Goal: Transaction & Acquisition: Download file/media

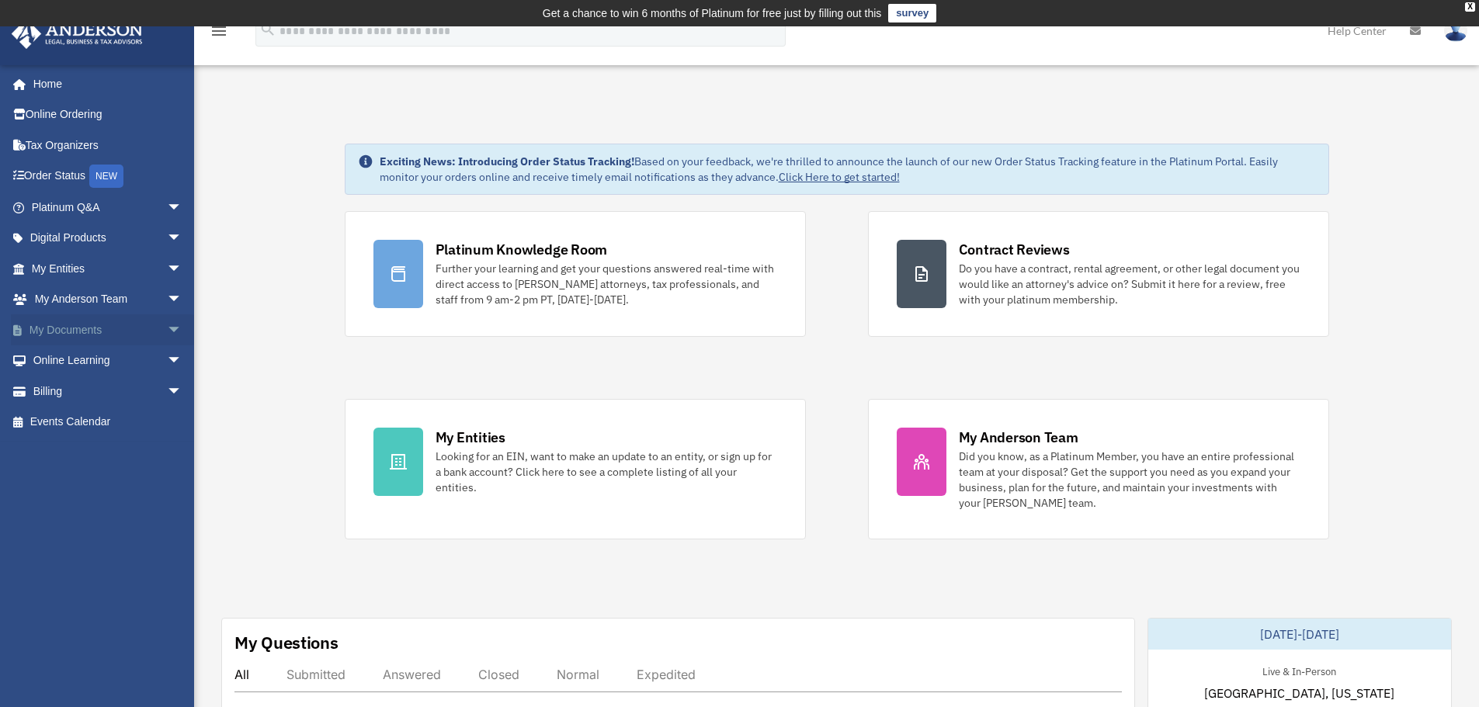
click at [167, 323] on span "arrow_drop_down" at bounding box center [182, 330] width 31 height 32
click at [116, 425] on link "Forms Library" at bounding box center [114, 422] width 184 height 31
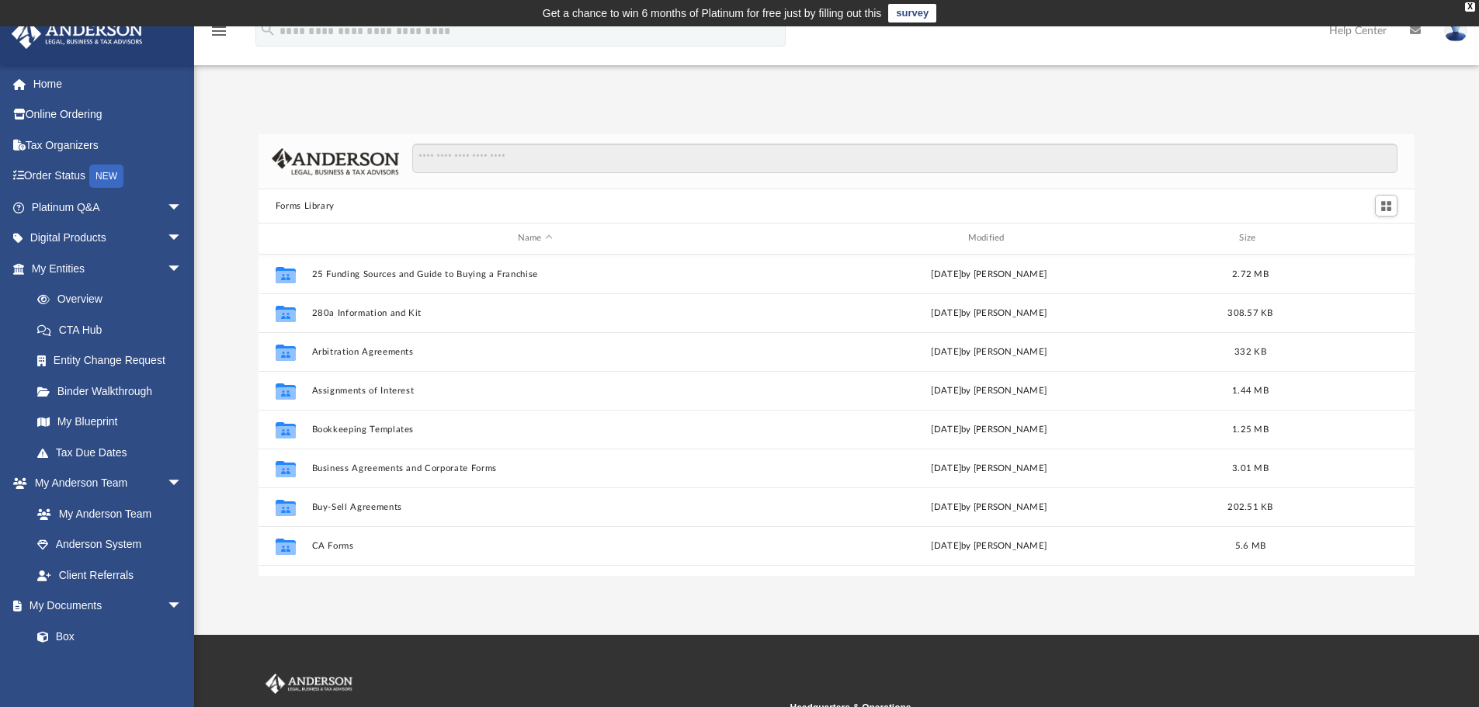
scroll to position [342, 1144]
click at [514, 158] on input "Search files and folders" at bounding box center [904, 158] width 985 height 29
type input "***"
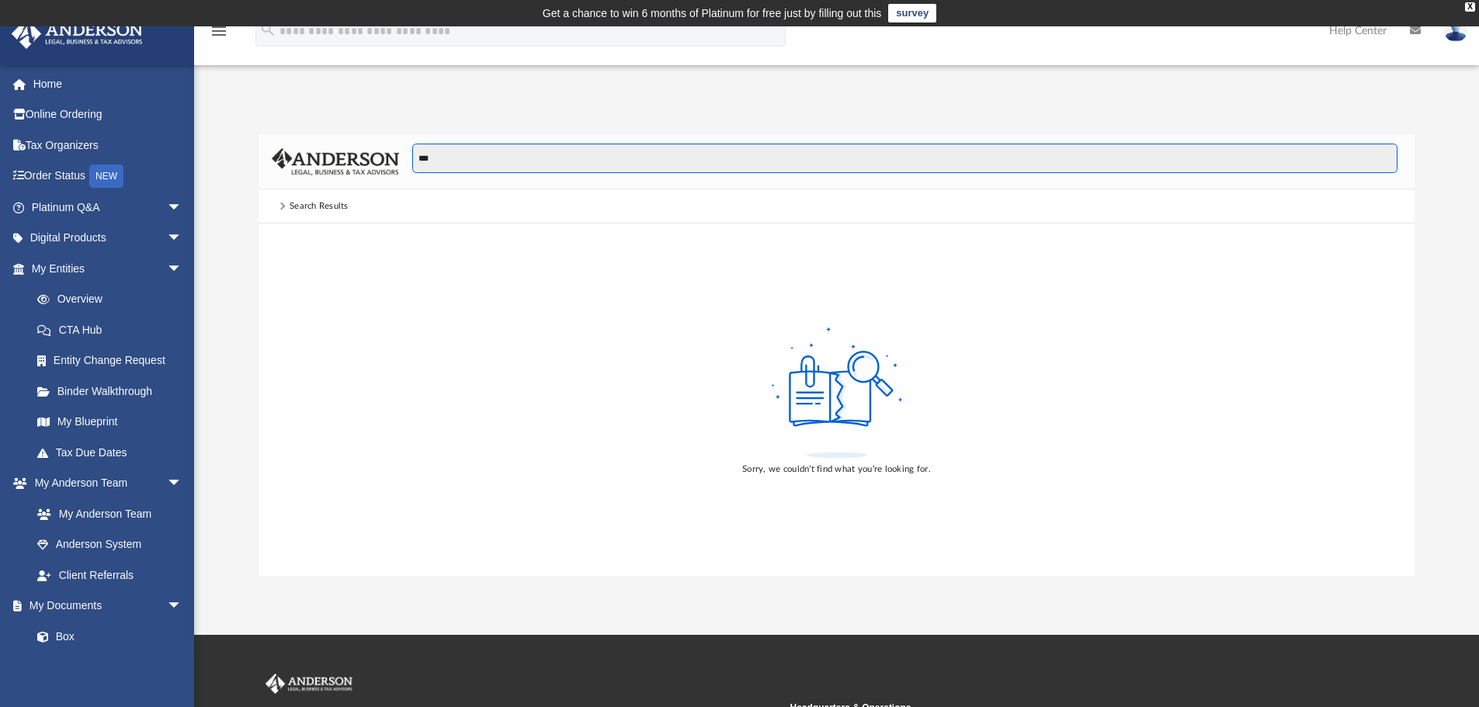
drag, startPoint x: 505, startPoint y: 158, endPoint x: 344, endPoint y: 168, distance: 161.0
click at [344, 168] on div "***" at bounding box center [836, 161] width 1157 height 55
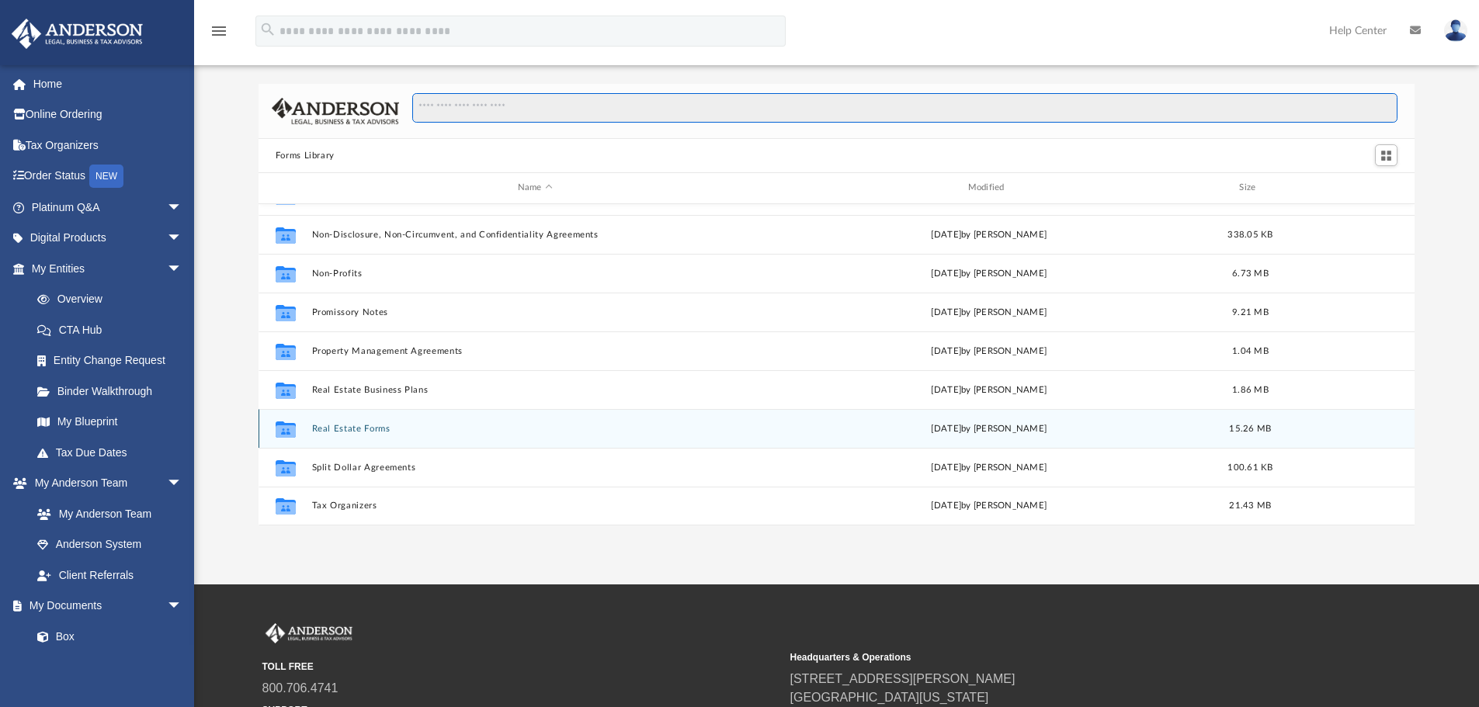
scroll to position [78, 0]
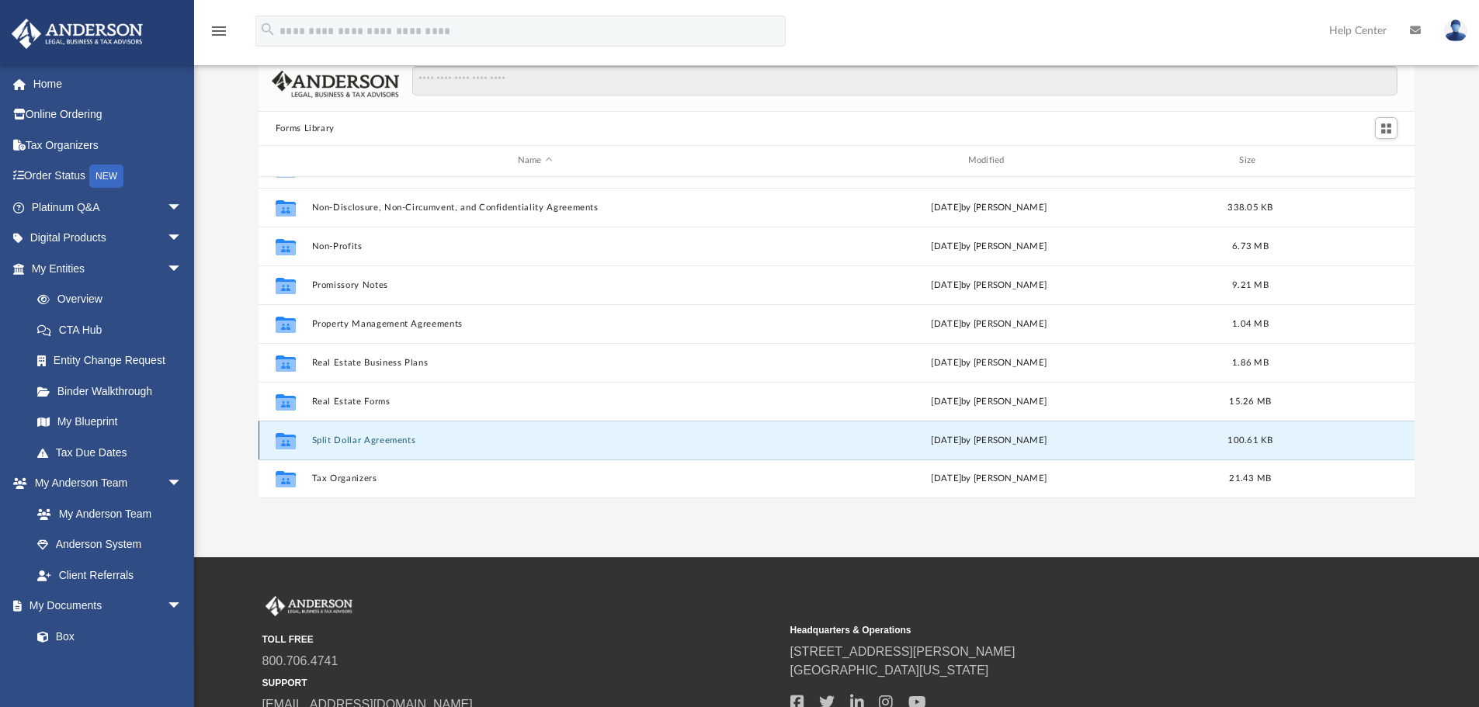
click at [392, 443] on button "Split Dollar Agreements" at bounding box center [534, 440] width 447 height 10
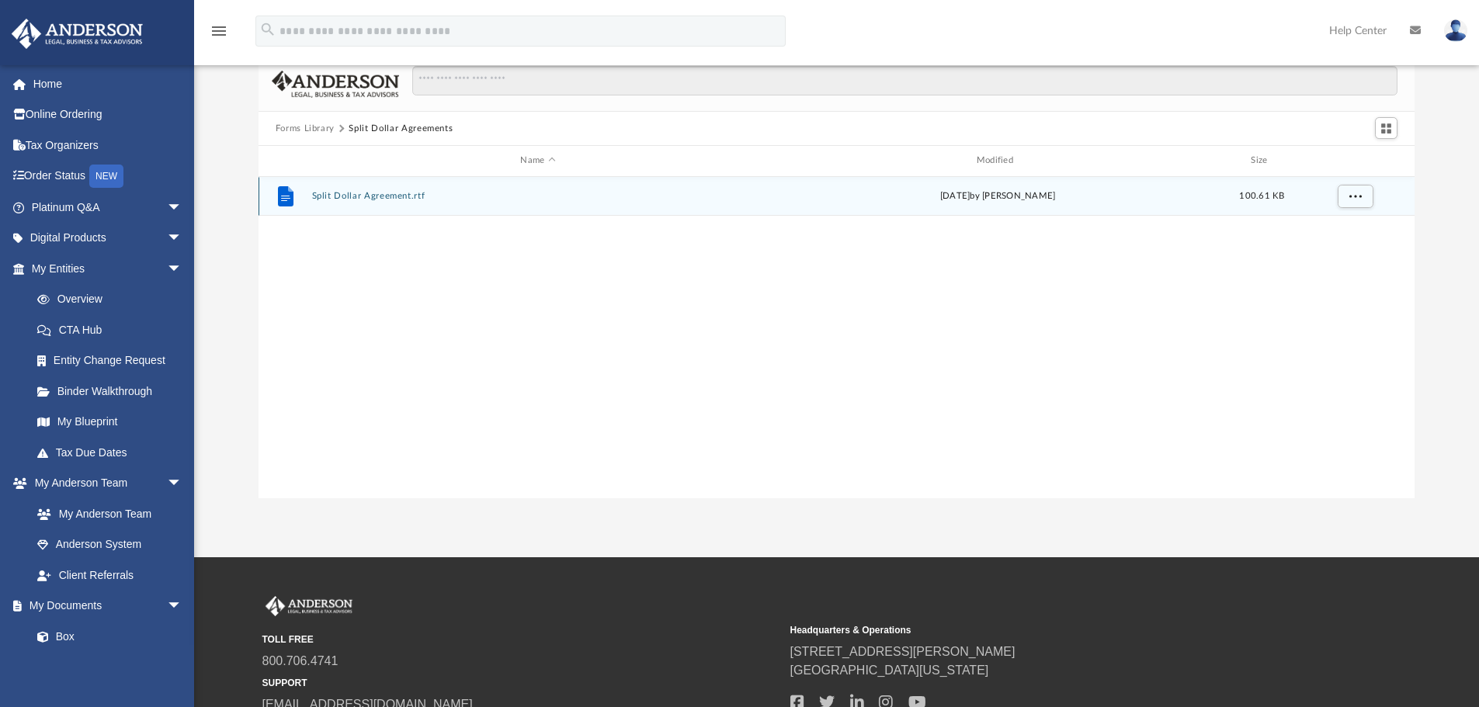
click at [407, 206] on div "File Split Dollar Agreement.rtf [DATE] by [PERSON_NAME] 100.61 KB" at bounding box center [836, 196] width 1157 height 39
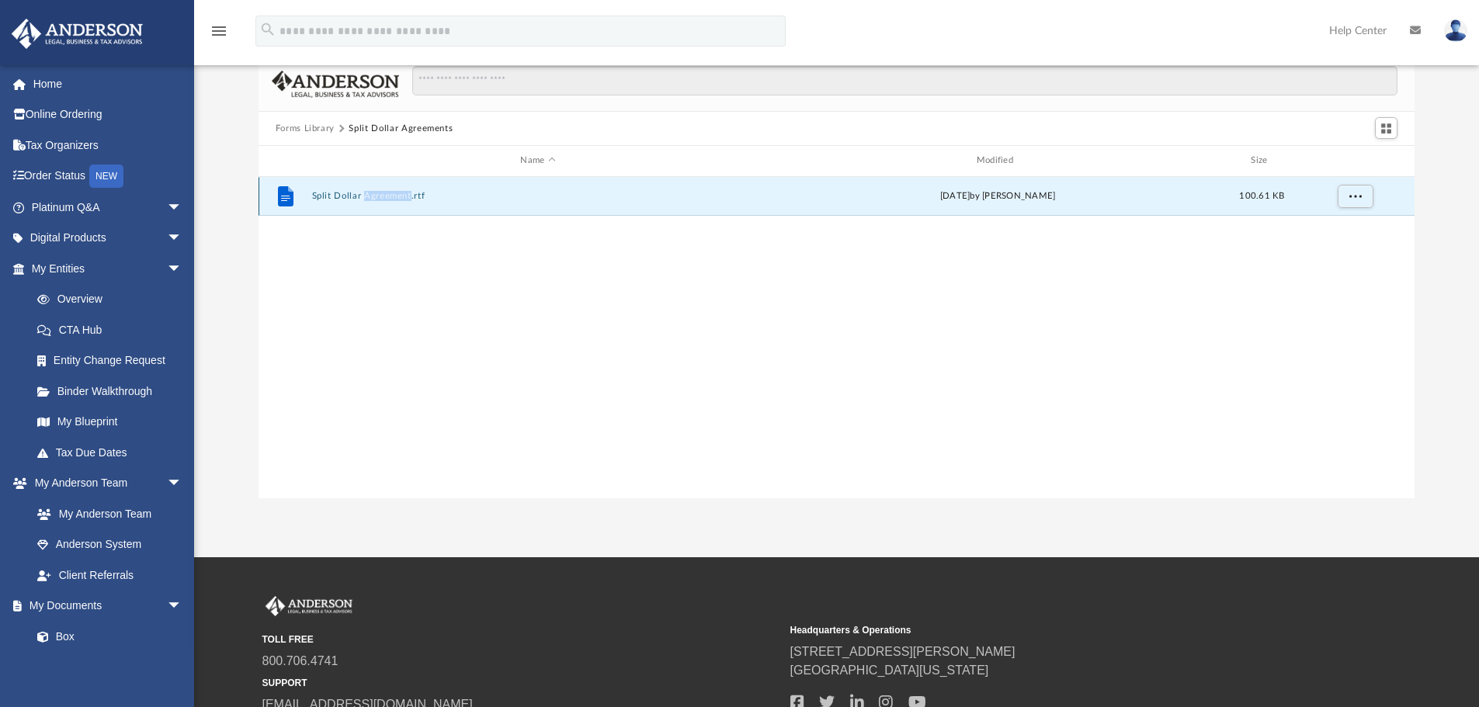
click at [407, 206] on div "File Split Dollar Agreement.rtf [DATE] by [PERSON_NAME] 100.61 KB" at bounding box center [836, 196] width 1157 height 39
click at [392, 196] on button "Split Dollar Agreement.rtf" at bounding box center [537, 196] width 453 height 10
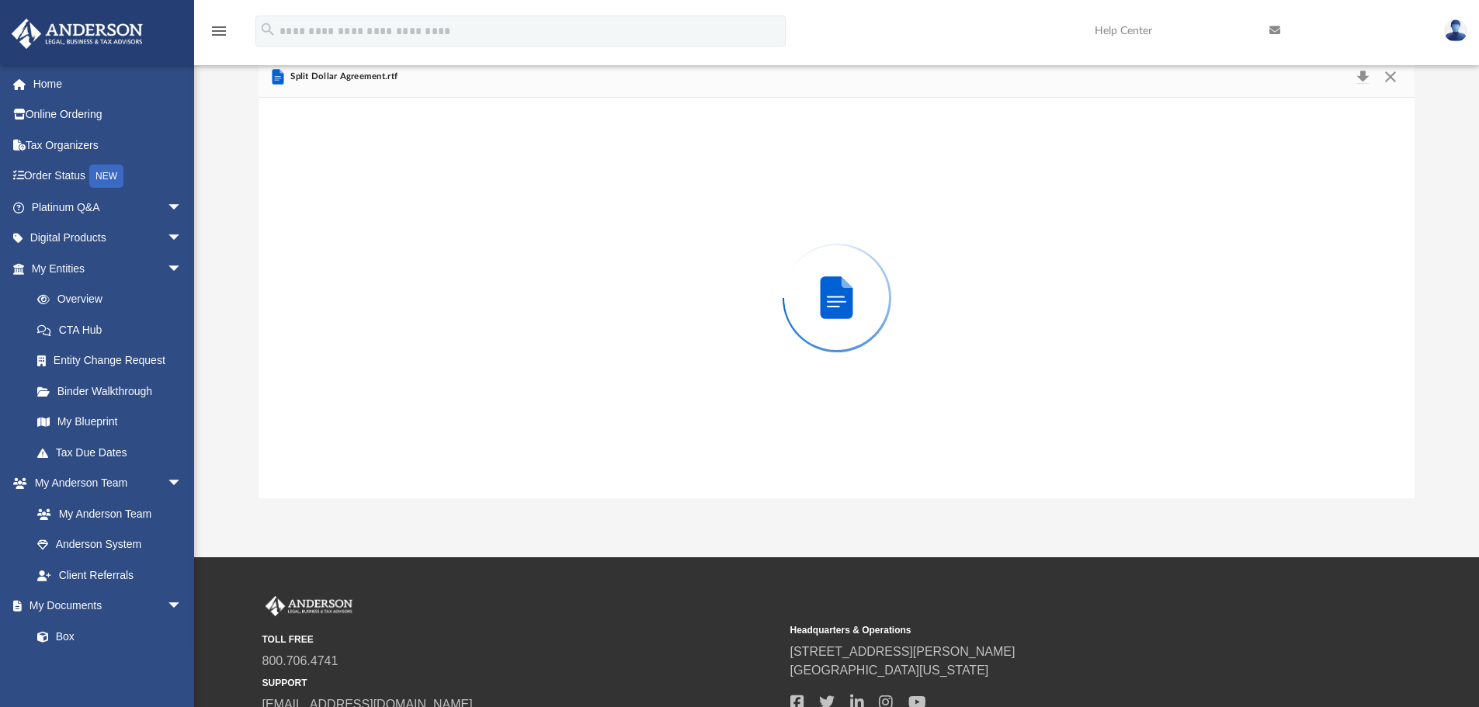
click at [392, 196] on div "Preview" at bounding box center [836, 298] width 1157 height 401
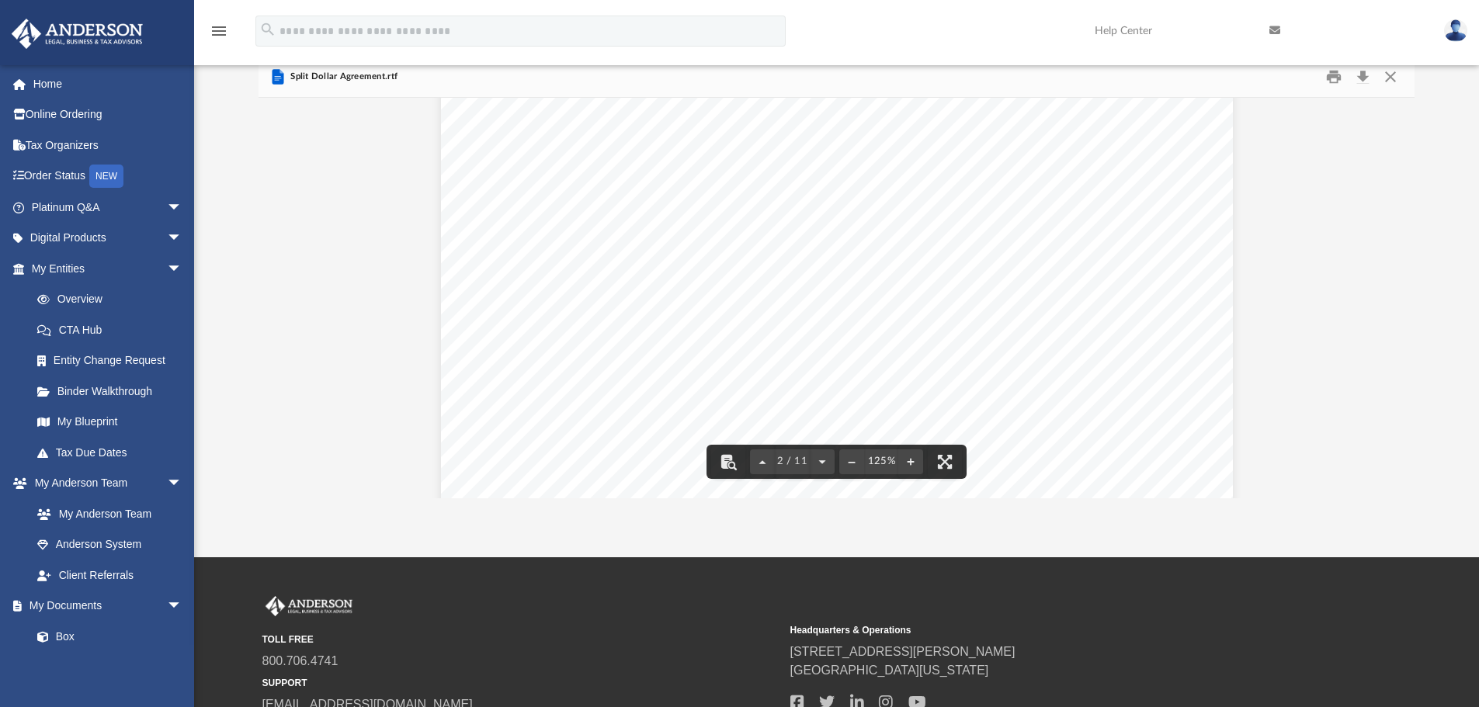
scroll to position [1164, 0]
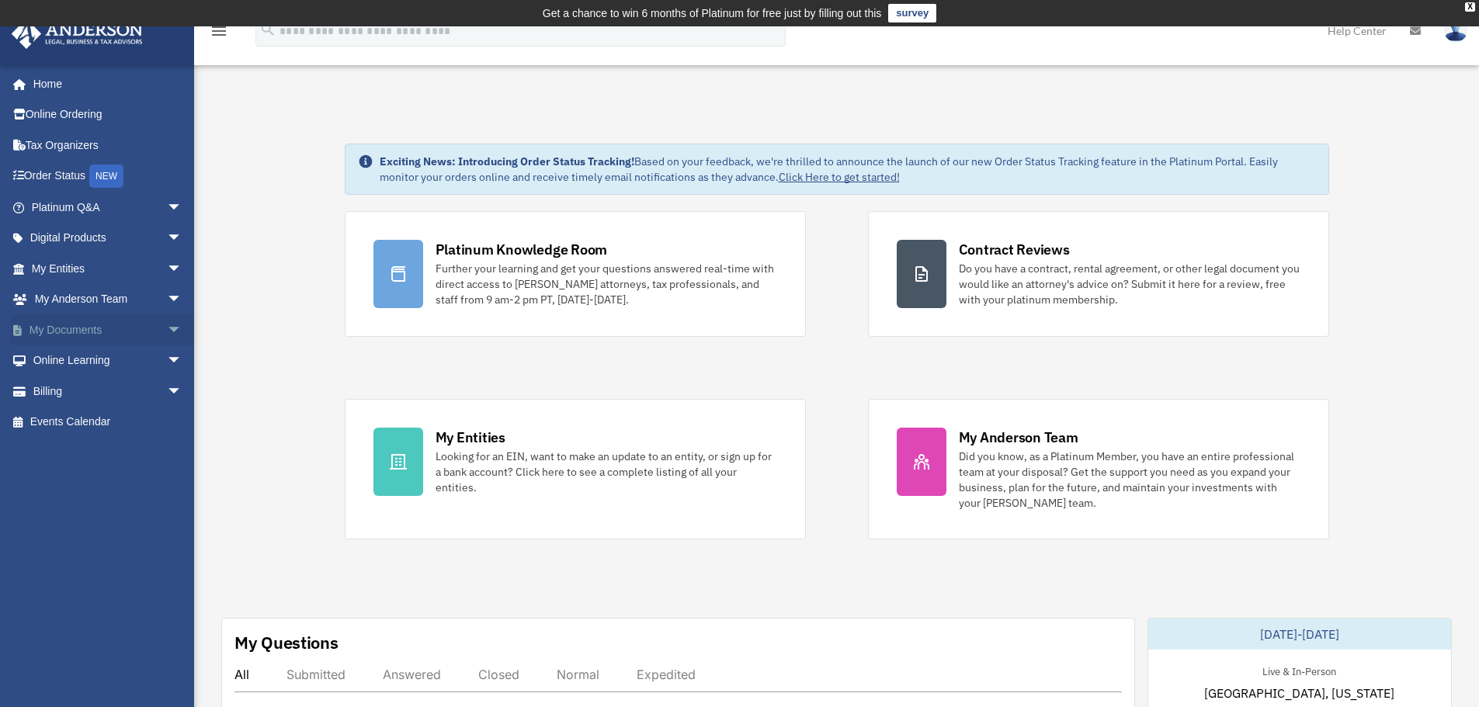
click at [130, 327] on link "My Documents arrow_drop_down" at bounding box center [108, 329] width 195 height 31
click at [167, 330] on span "arrow_drop_down" at bounding box center [182, 330] width 31 height 32
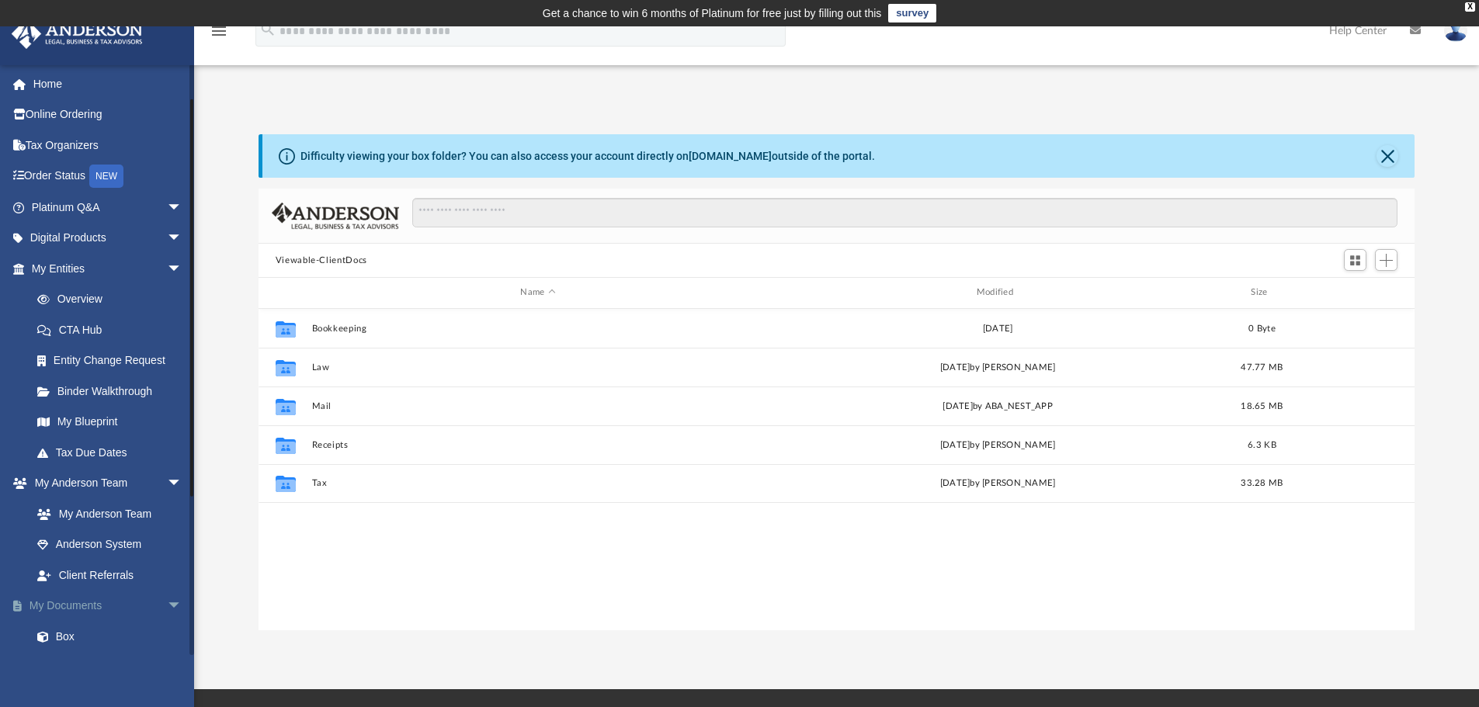
scroll to position [155, 0]
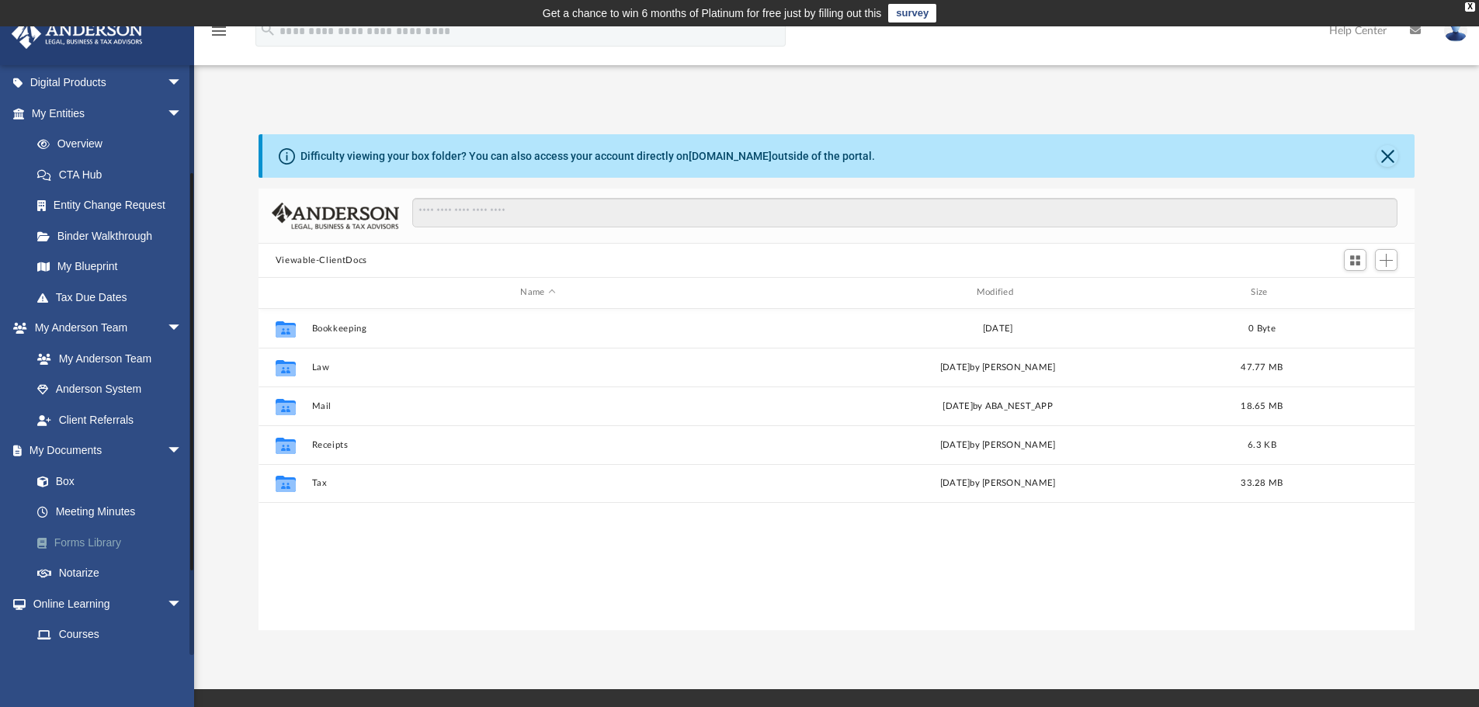
click at [123, 553] on link "Forms Library" at bounding box center [114, 542] width 184 height 31
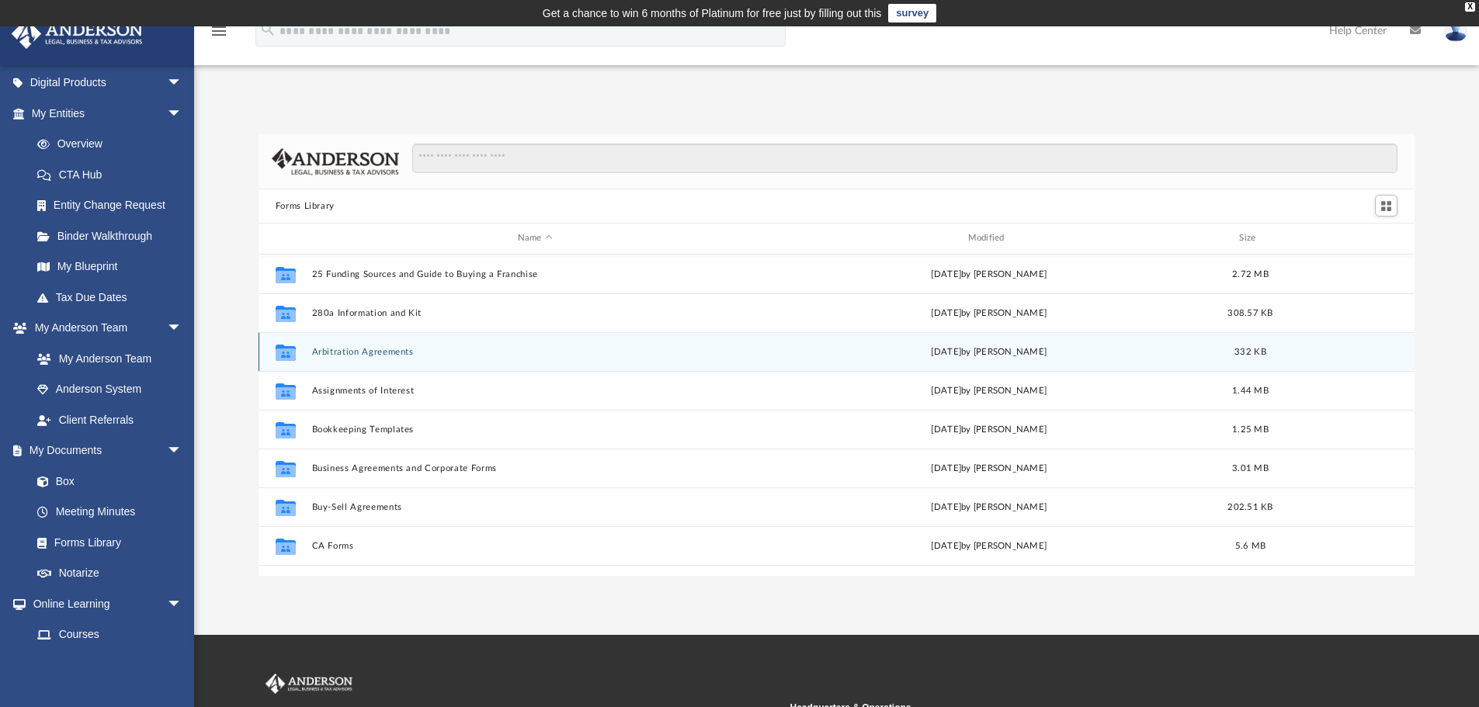
scroll to position [342, 1144]
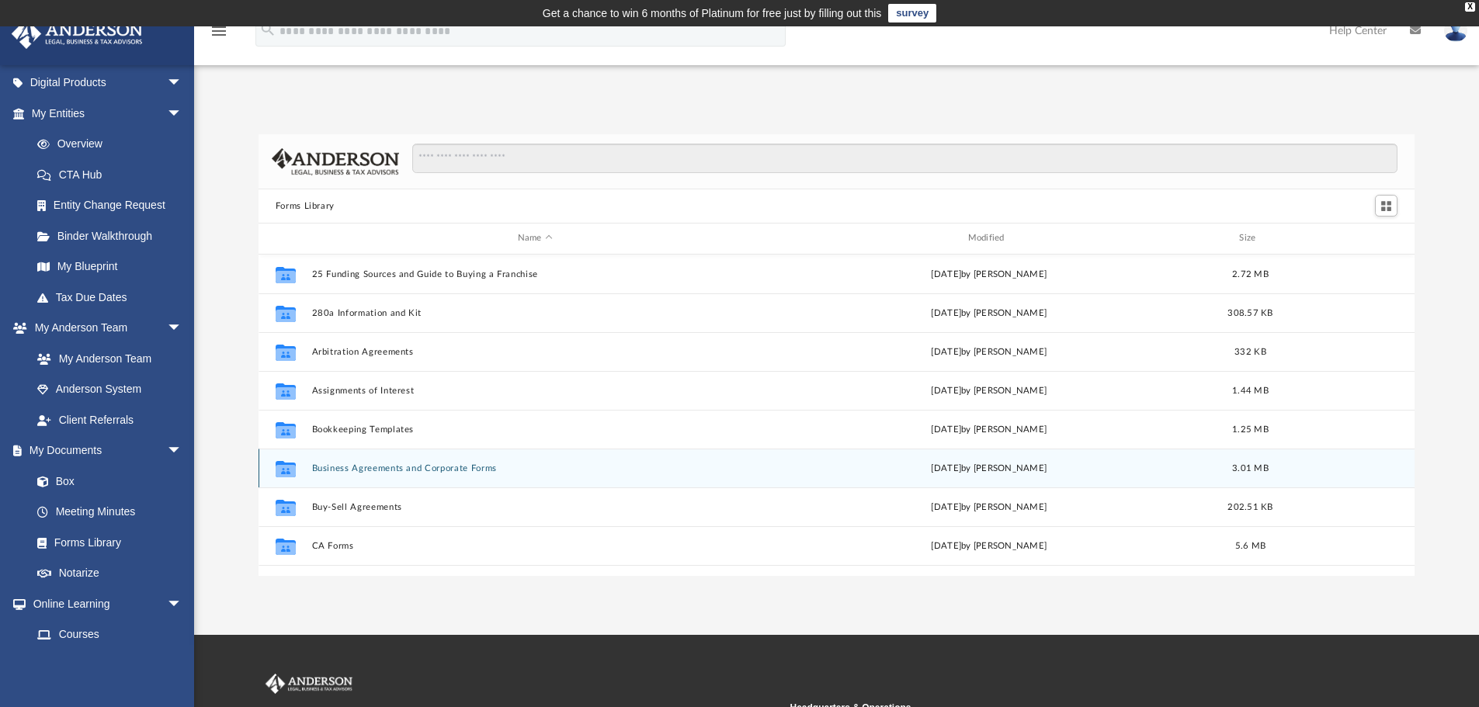
click at [399, 467] on button "Business Agreements and Corporate Forms" at bounding box center [534, 468] width 447 height 10
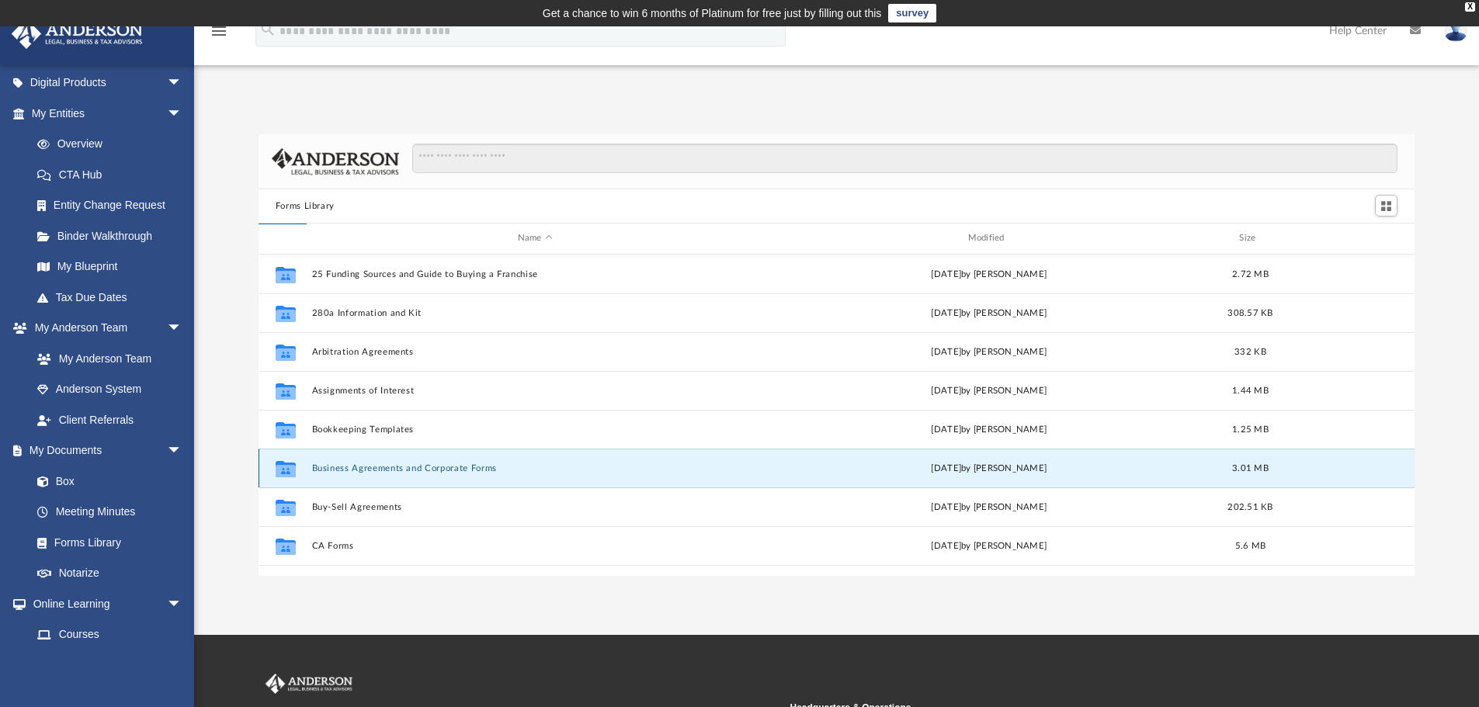
click at [399, 467] on button "Business Agreements and Corporate Forms" at bounding box center [534, 468] width 447 height 10
click at [285, 470] on icon "grid" at bounding box center [286, 470] width 20 height 12
click at [314, 461] on div "Collaborated Folder Business Agreements and Corporate Forms Thu Jul 13 2023 by …" at bounding box center [836, 468] width 1157 height 39
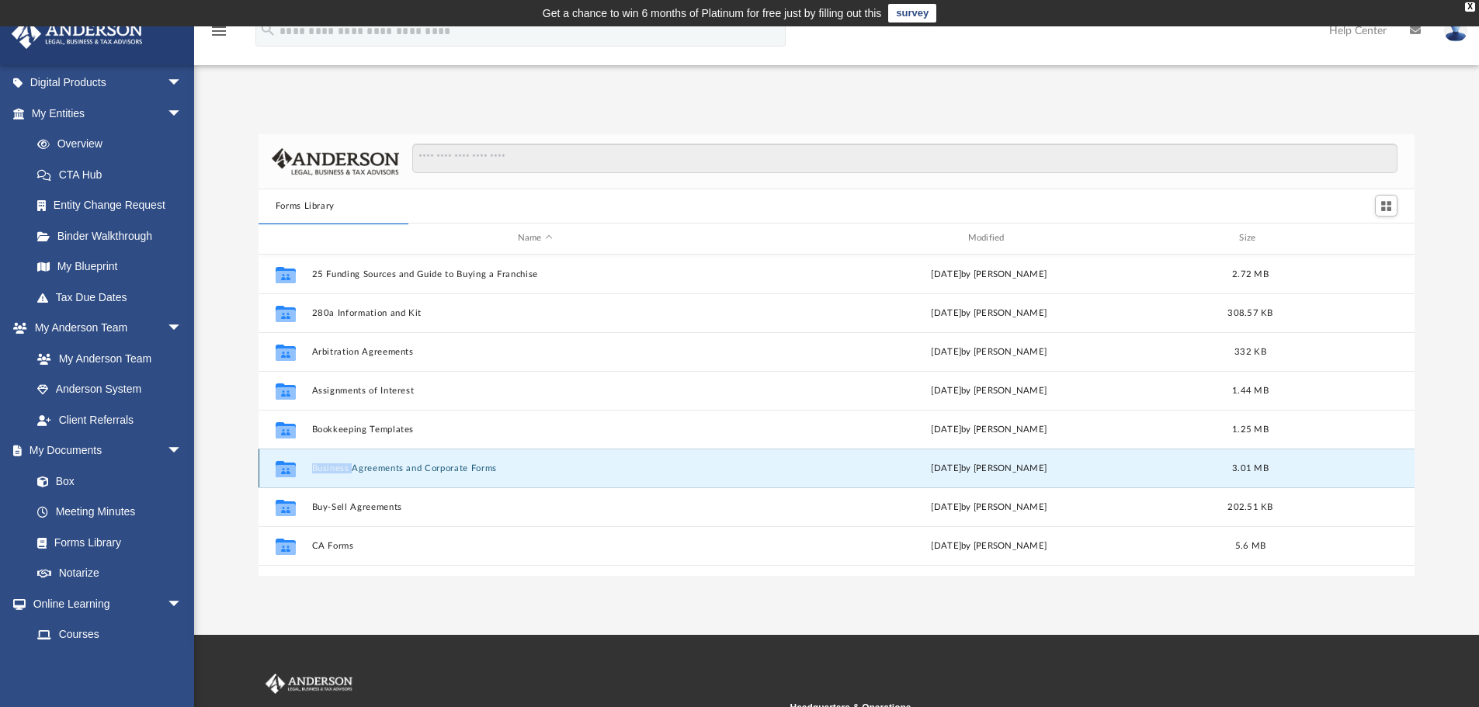
click at [314, 461] on div "Collaborated Folder Business Agreements and Corporate Forms Thu Jul 13 2023 by …" at bounding box center [836, 468] width 1157 height 39
click at [240, 447] on div "Forms Library Name Modified Size Collaborated Folder 25 Funding Sources and Gui…" at bounding box center [836, 355] width 1285 height 442
click at [284, 470] on icon "grid" at bounding box center [286, 470] width 20 height 12
click at [402, 470] on button "Business Agreements and Corporate Forms" at bounding box center [534, 468] width 447 height 10
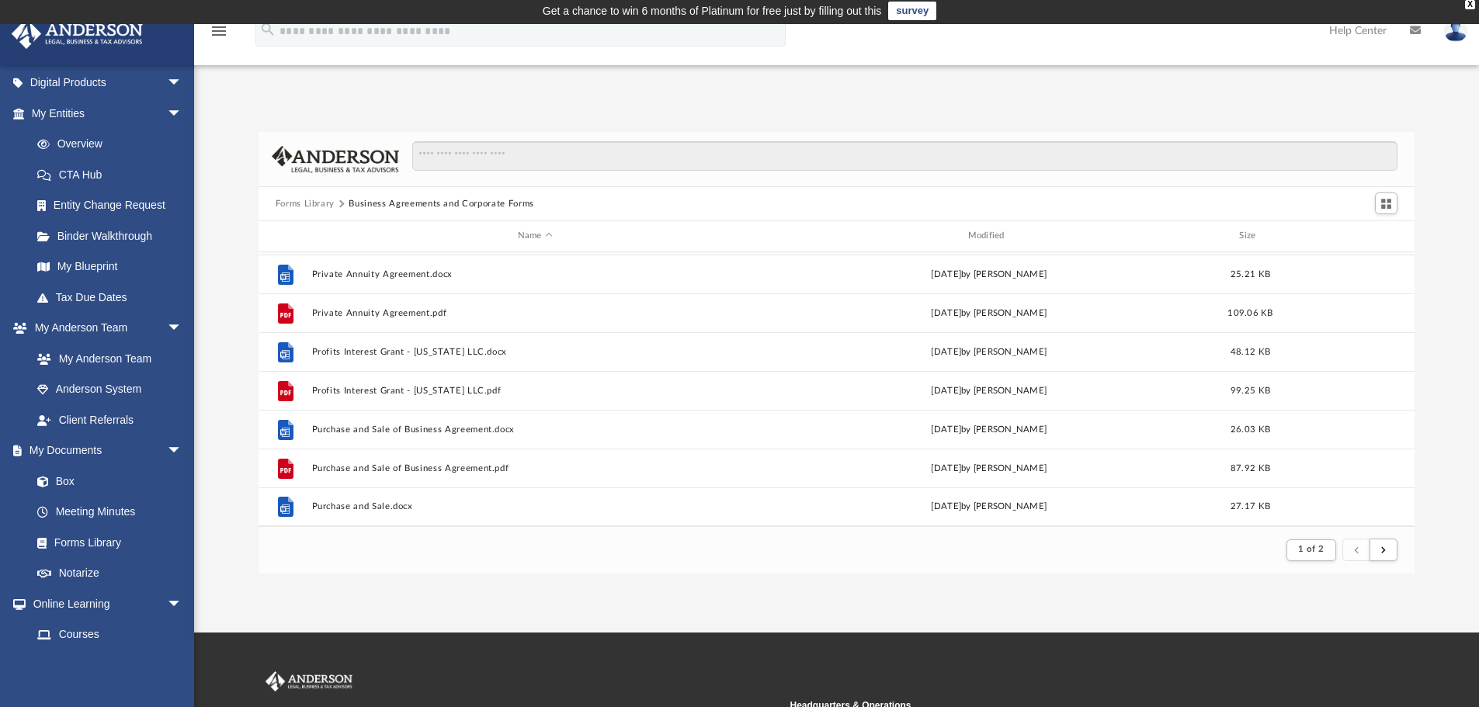
scroll to position [0, 0]
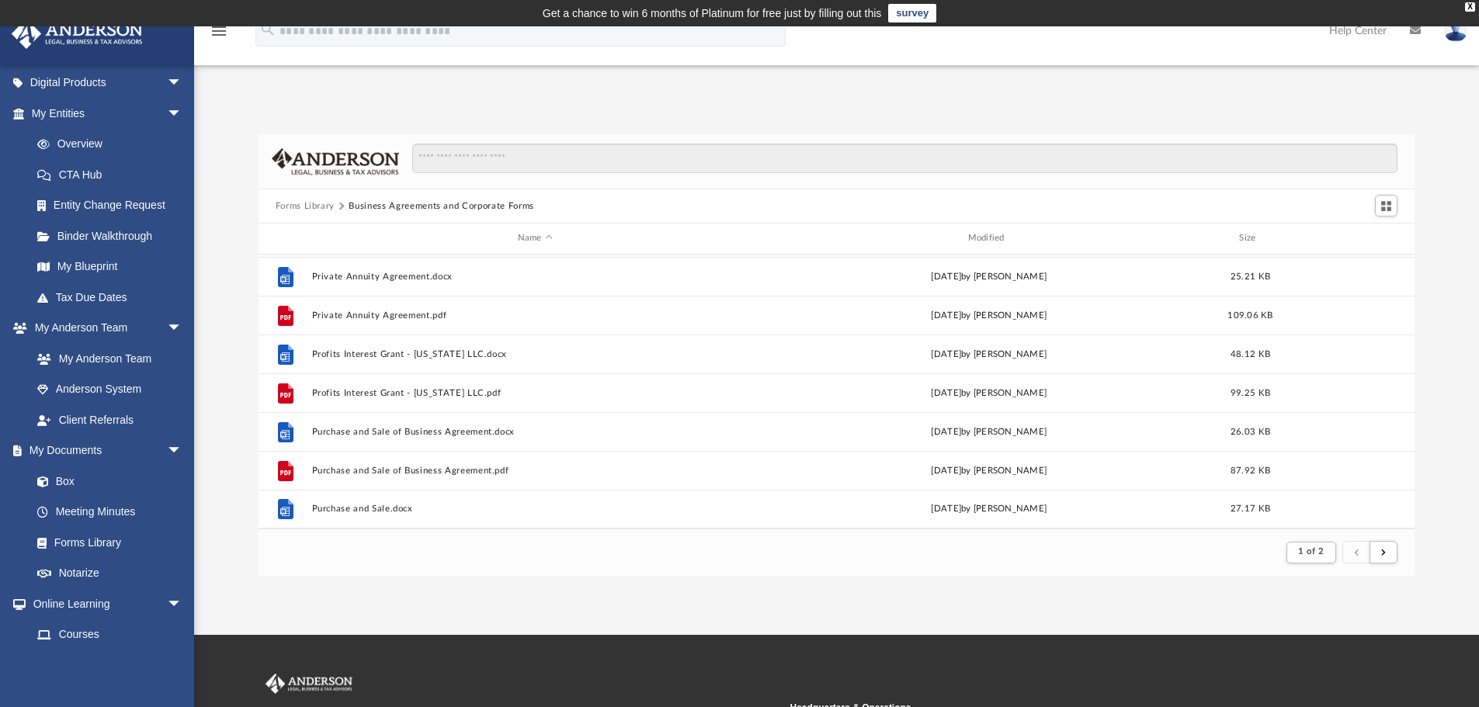
click at [304, 203] on button "Forms Library" at bounding box center [305, 206] width 59 height 14
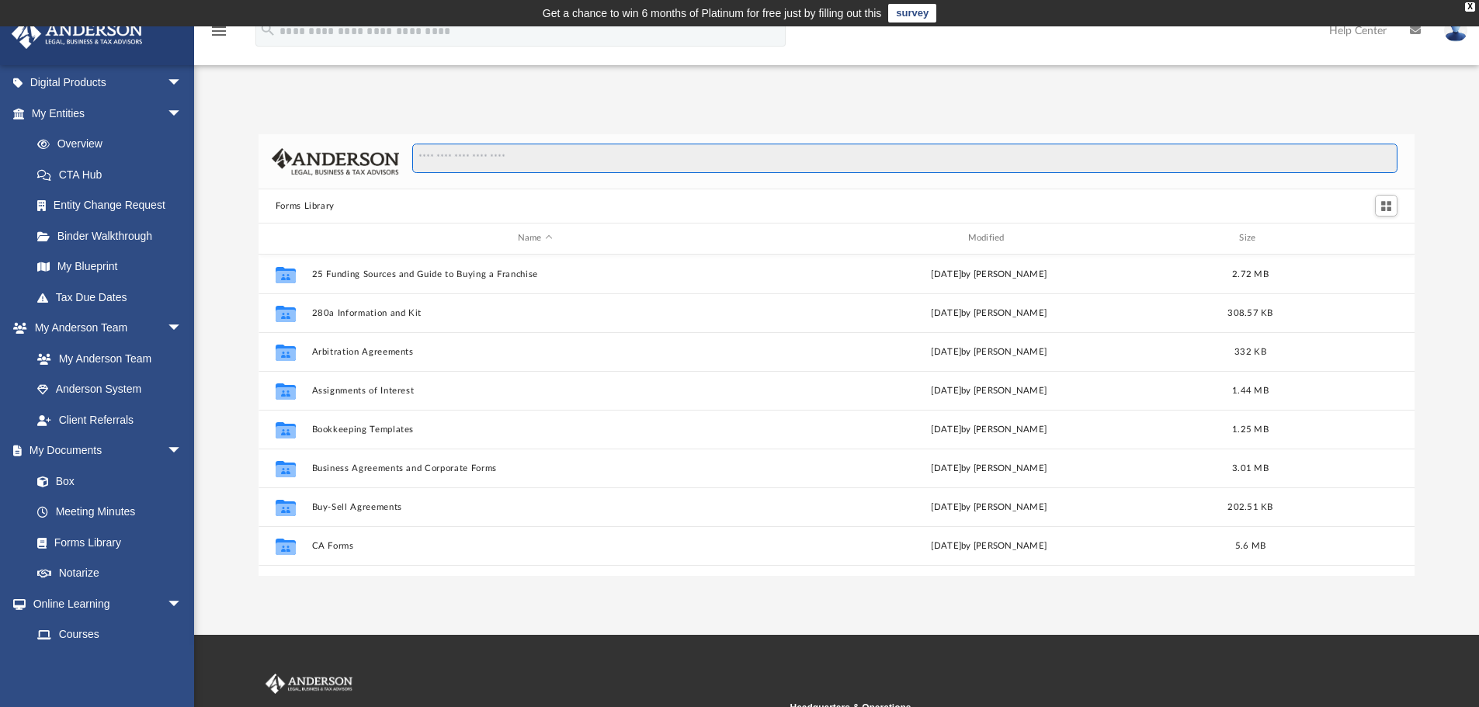
click at [469, 158] on input "Search files and folders" at bounding box center [904, 158] width 985 height 29
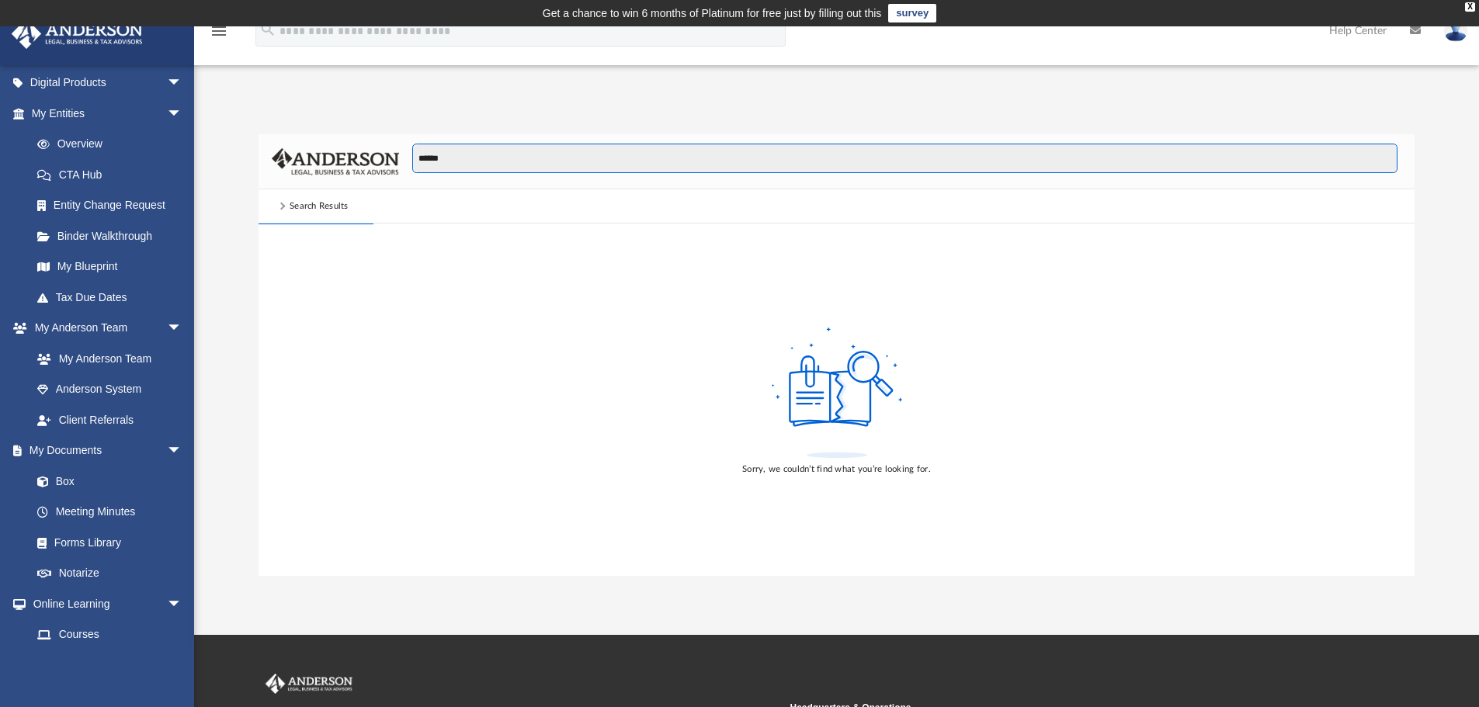
type input "******"
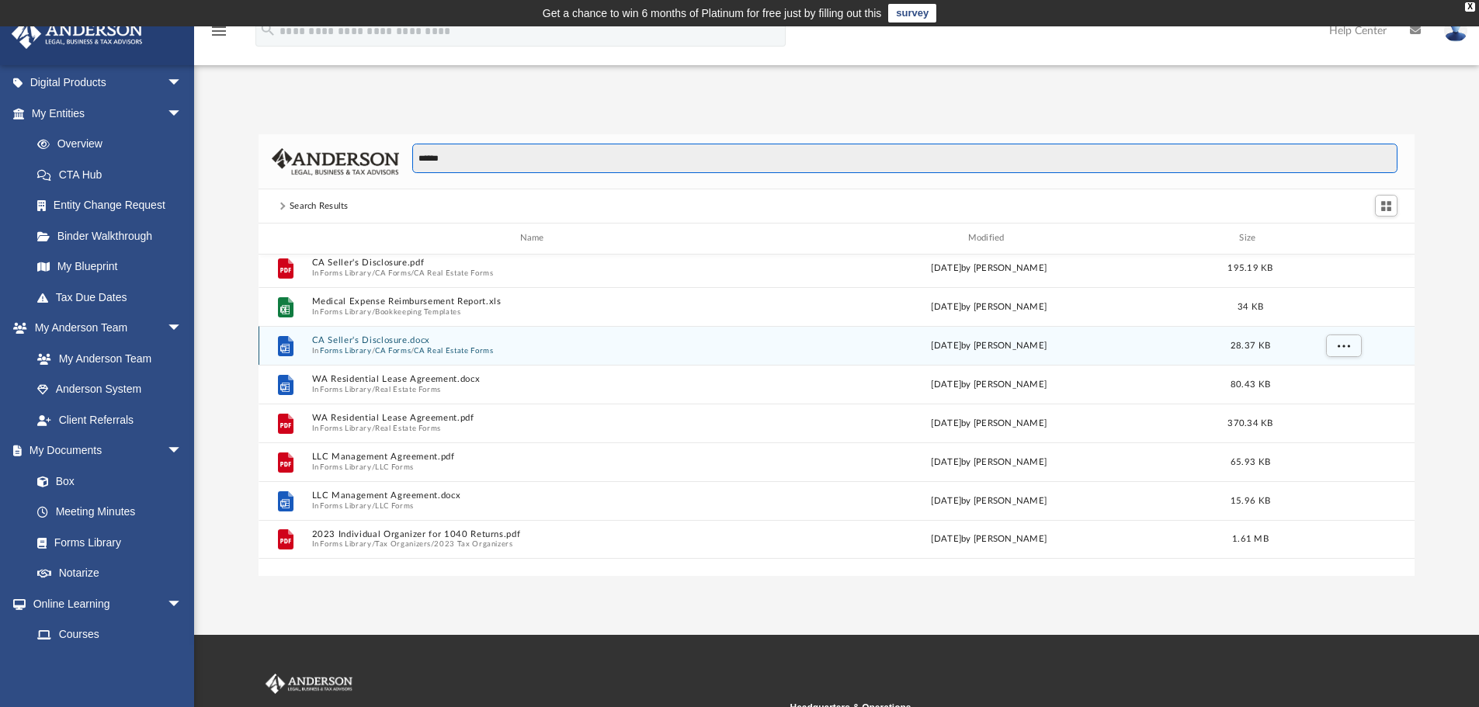
scroll to position [233, 0]
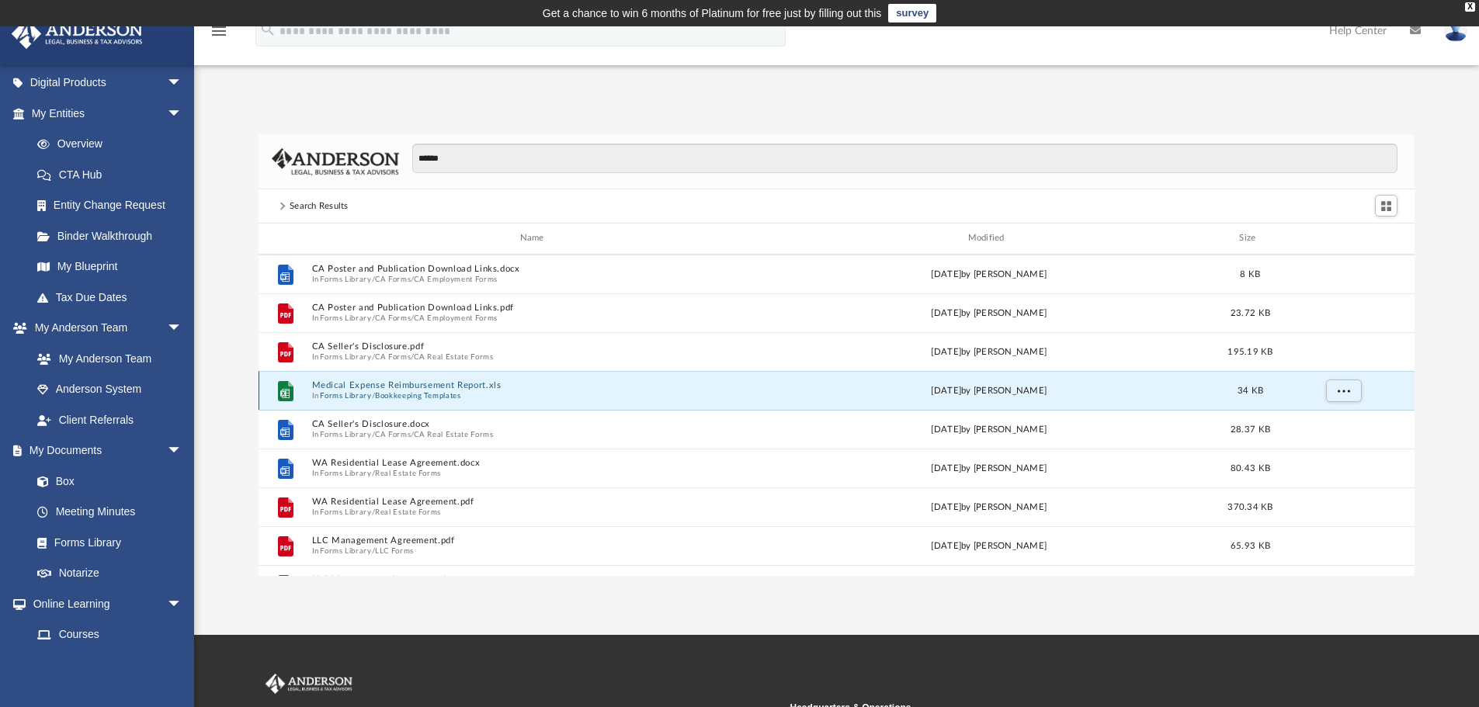
drag, startPoint x: 417, startPoint y: 385, endPoint x: 397, endPoint y: 381, distance: 20.6
click at [397, 381] on button "Medical Expense Reimbursement Report.xls" at bounding box center [534, 385] width 447 height 10
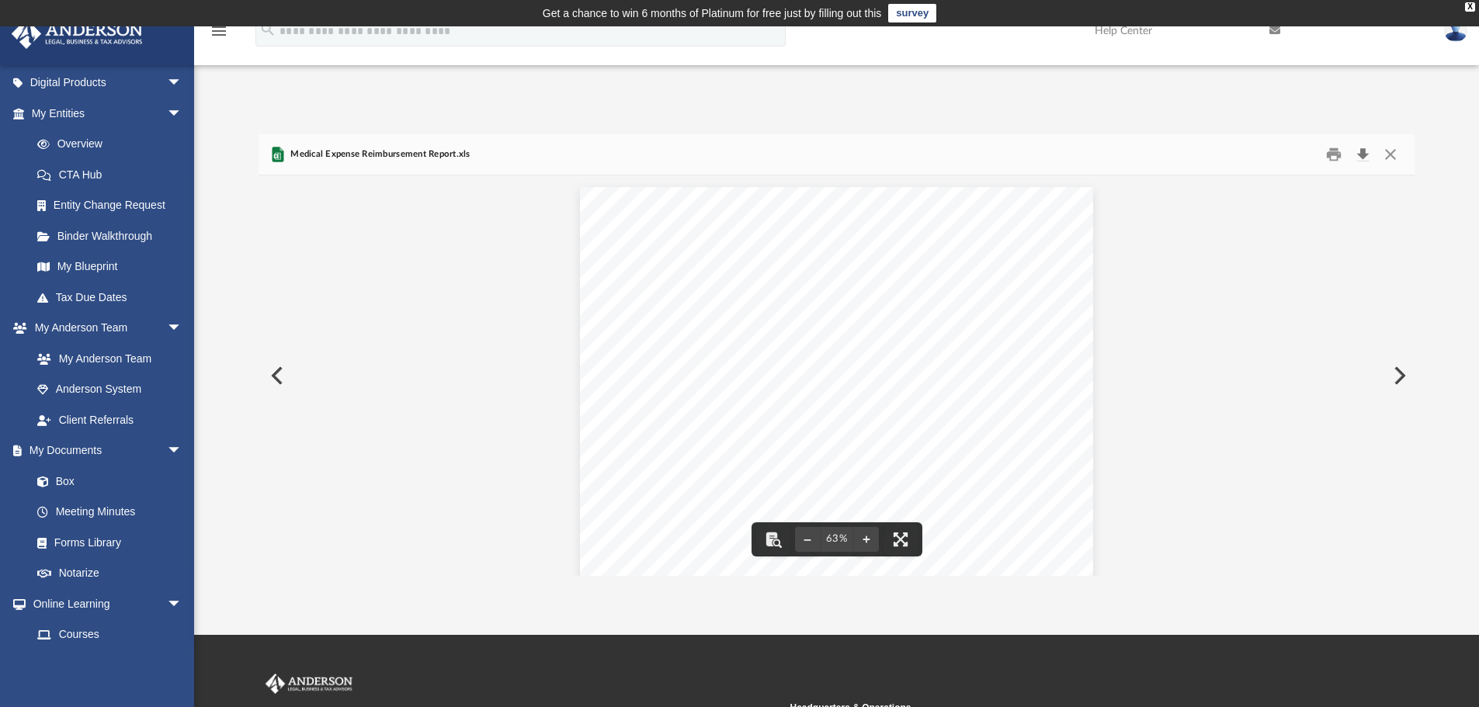
click at [1361, 158] on button "Download" at bounding box center [1362, 155] width 28 height 24
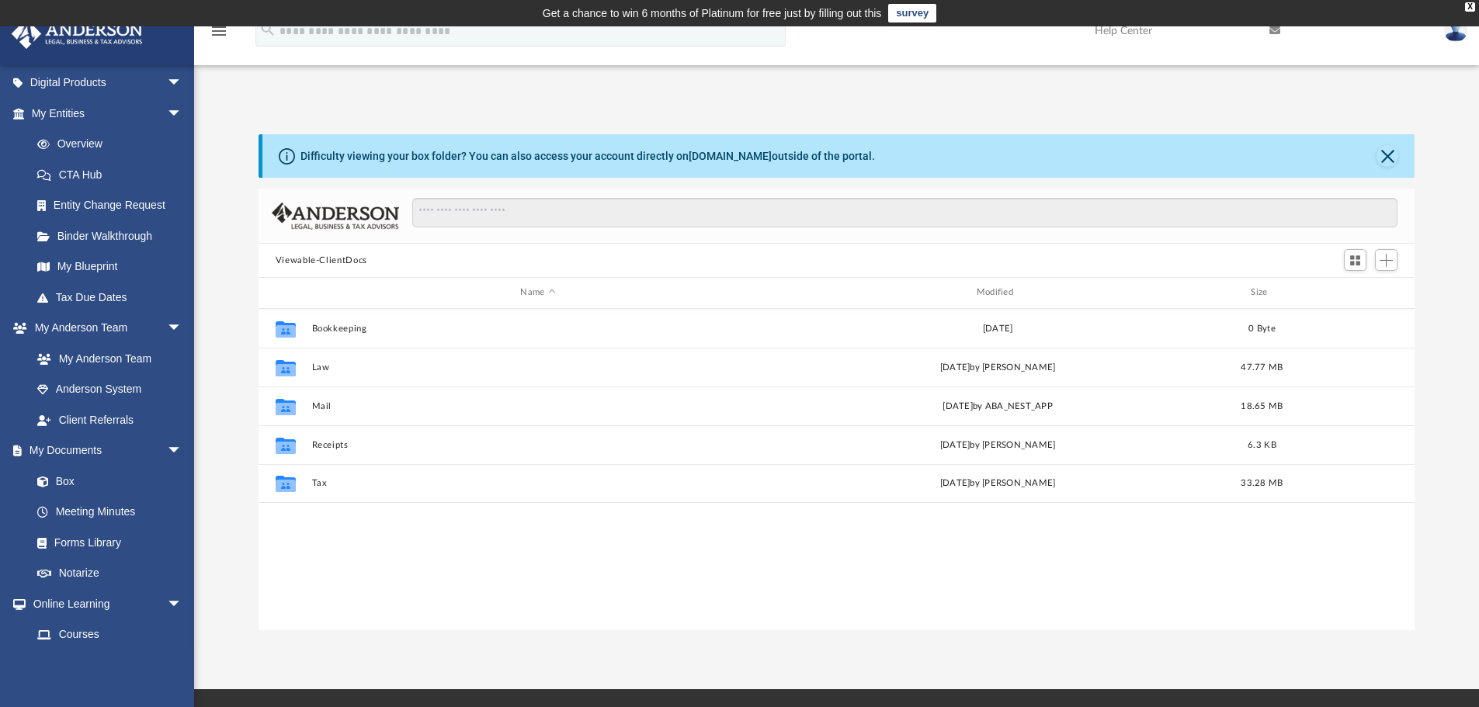
scroll to position [342, 1144]
click at [107, 536] on link "Forms Library" at bounding box center [114, 542] width 184 height 31
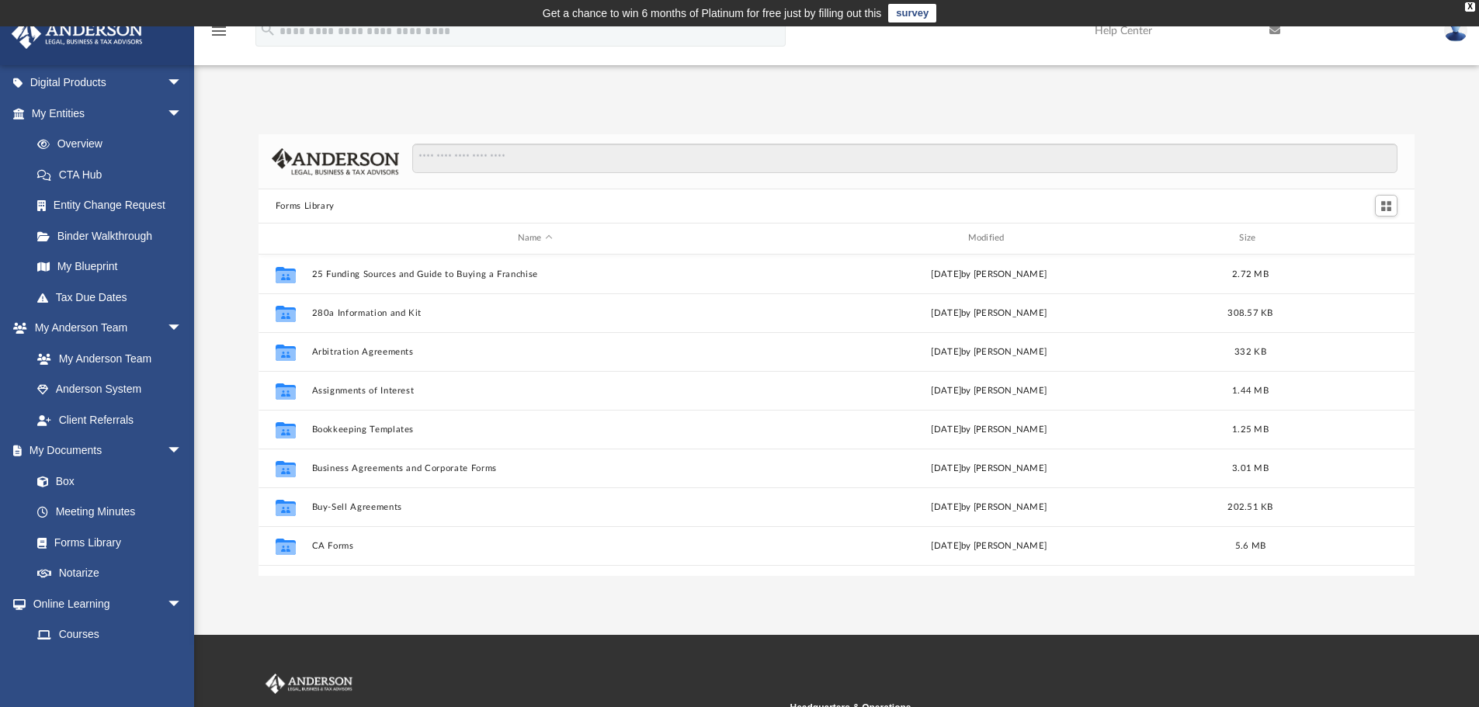
scroll to position [342, 1144]
click at [514, 154] on input "Search files and folders" at bounding box center [904, 158] width 985 height 29
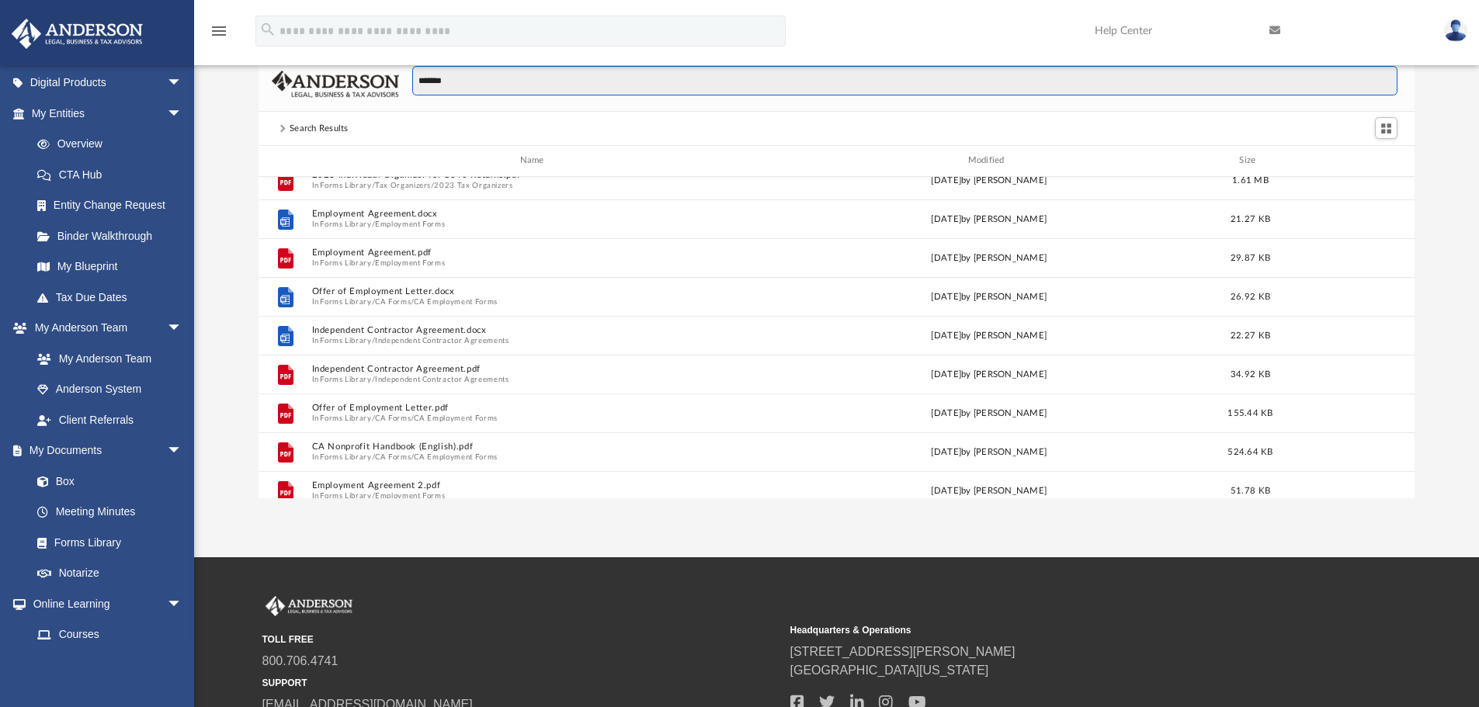
scroll to position [610, 0]
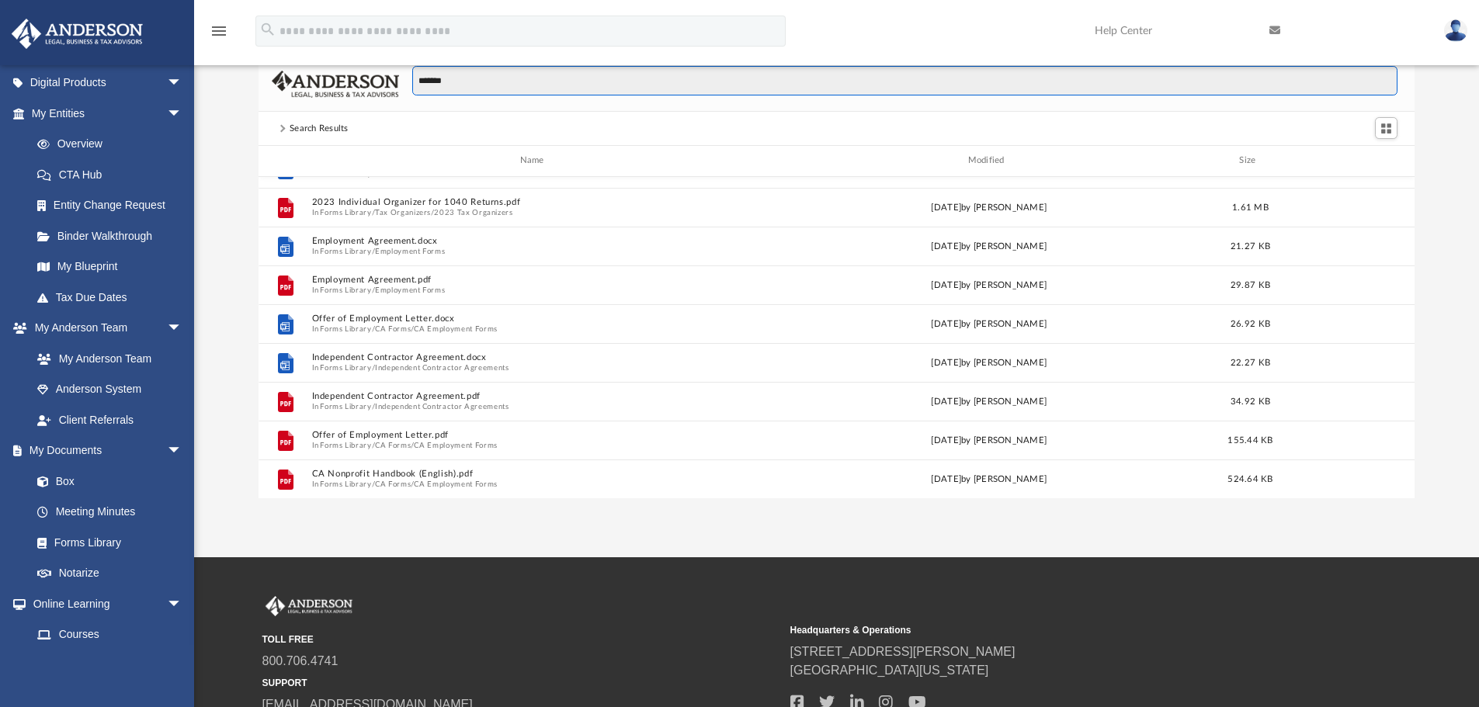
drag, startPoint x: 454, startPoint y: 82, endPoint x: 390, endPoint y: 84, distance: 63.7
click at [390, 84] on div "*******" at bounding box center [836, 84] width 1157 height 55
type input "******"
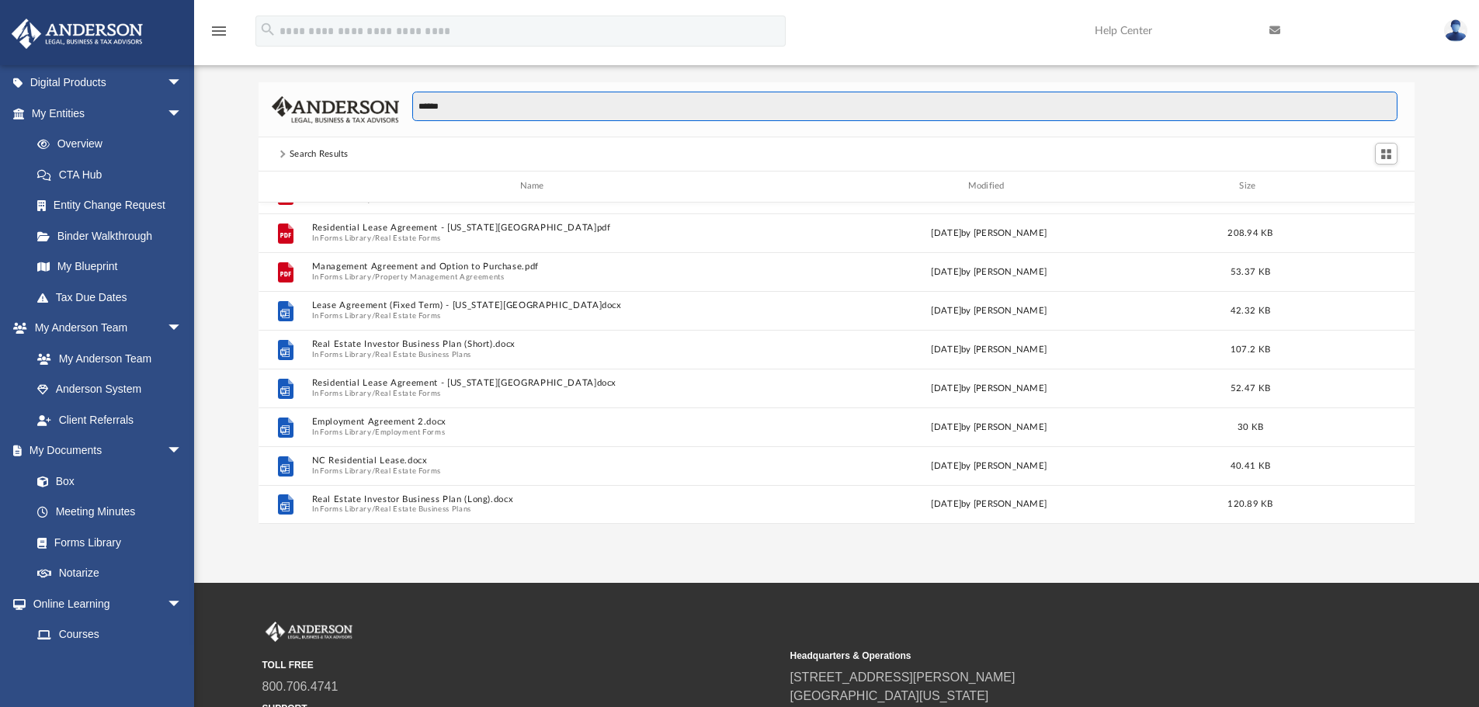
scroll to position [78, 0]
